Goal: Information Seeking & Learning: Learn about a topic

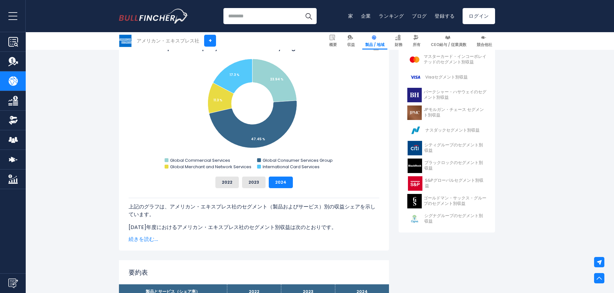
scroll to position [190, 0]
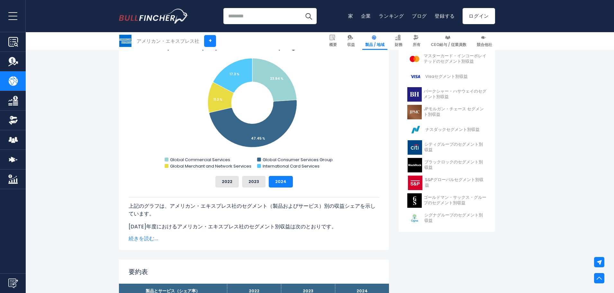
click at [130, 236] on font "続きを読む..." at bounding box center [144, 238] width 30 height 7
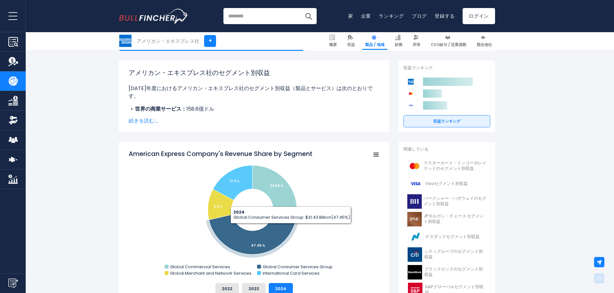
scroll to position [126, 0]
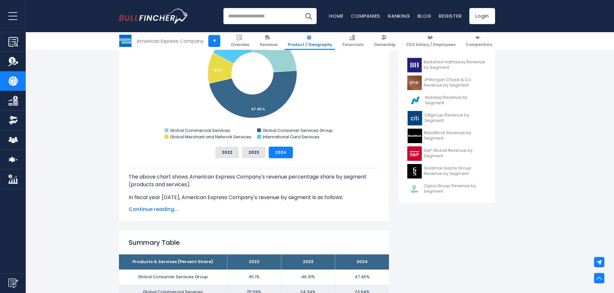
scroll to position [161, 0]
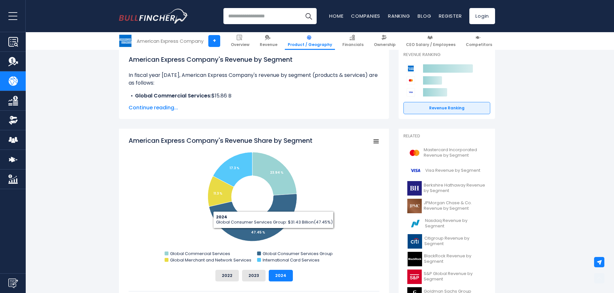
scroll to position [129, 0]
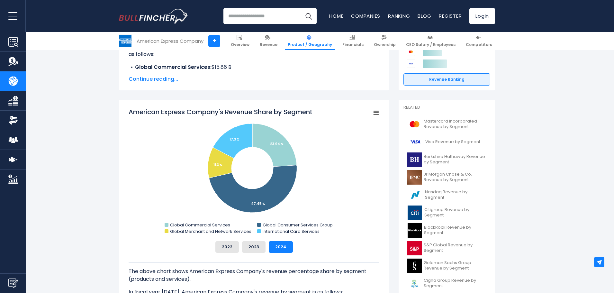
scroll to position [161, 0]
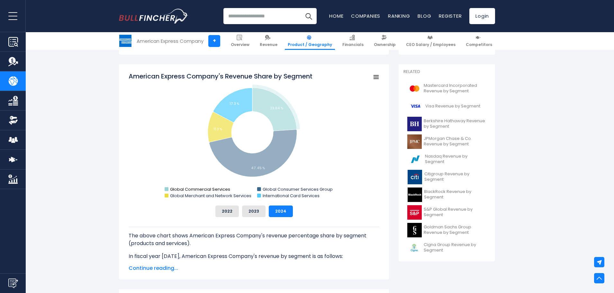
drag, startPoint x: 329, startPoint y: 198, endPoint x: 223, endPoint y: 186, distance: 106.1
click at [223, 186] on icon "Created with Highcharts 12.1.2 Chart context menu American Express Company's Re…" at bounding box center [254, 136] width 251 height 129
